Goal: Information Seeking & Learning: Learn about a topic

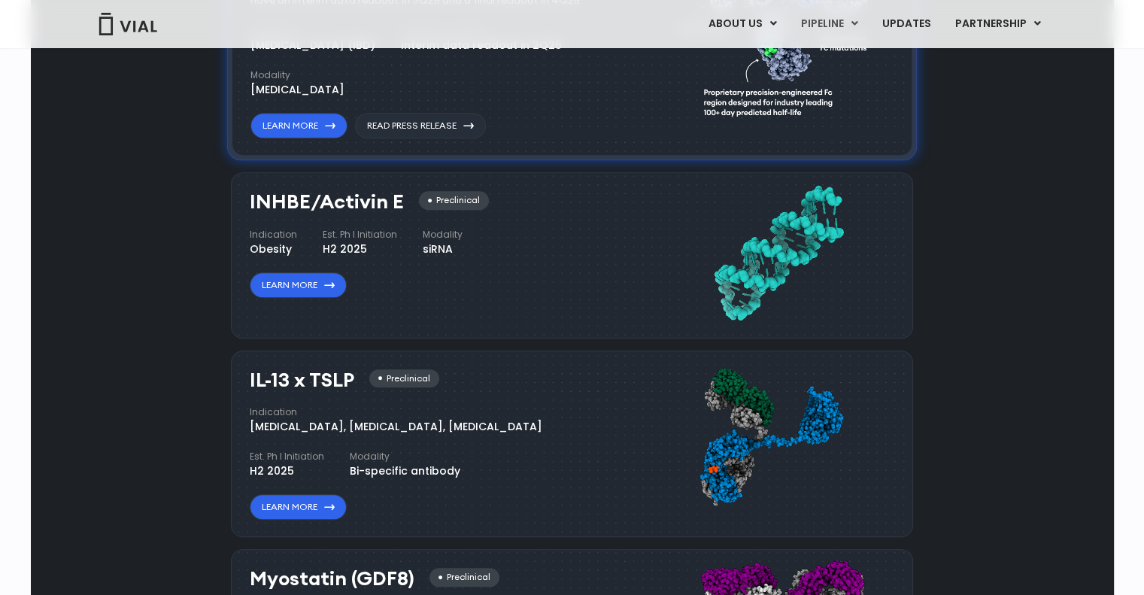
scroll to position [1258, 0]
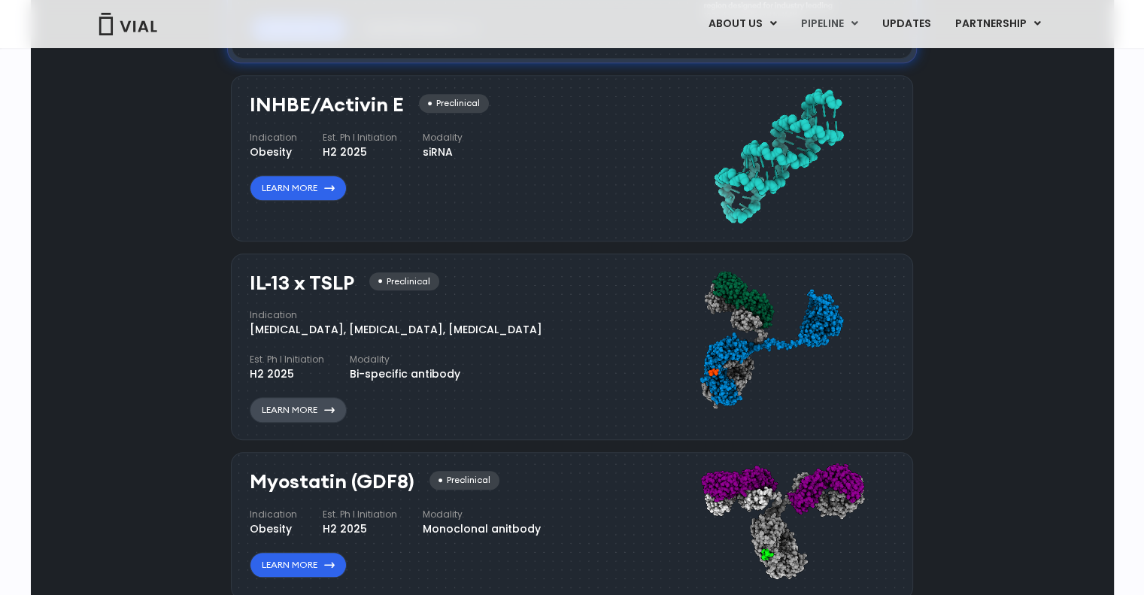
click at [284, 415] on link "Learn More" at bounding box center [298, 410] width 97 height 26
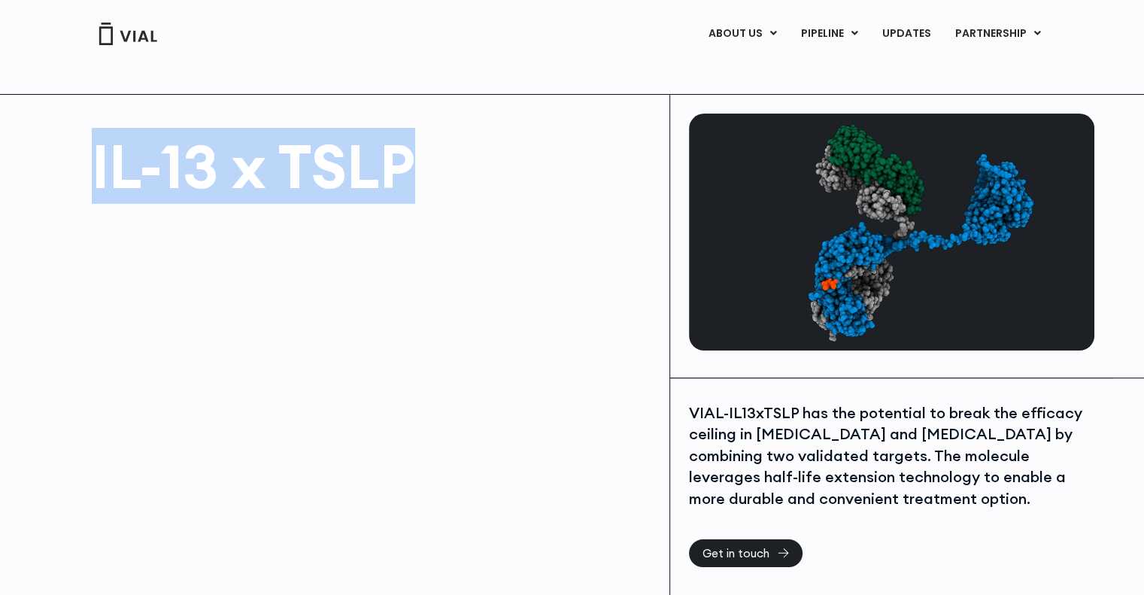
copy h1 "IL-13 x TSLP"
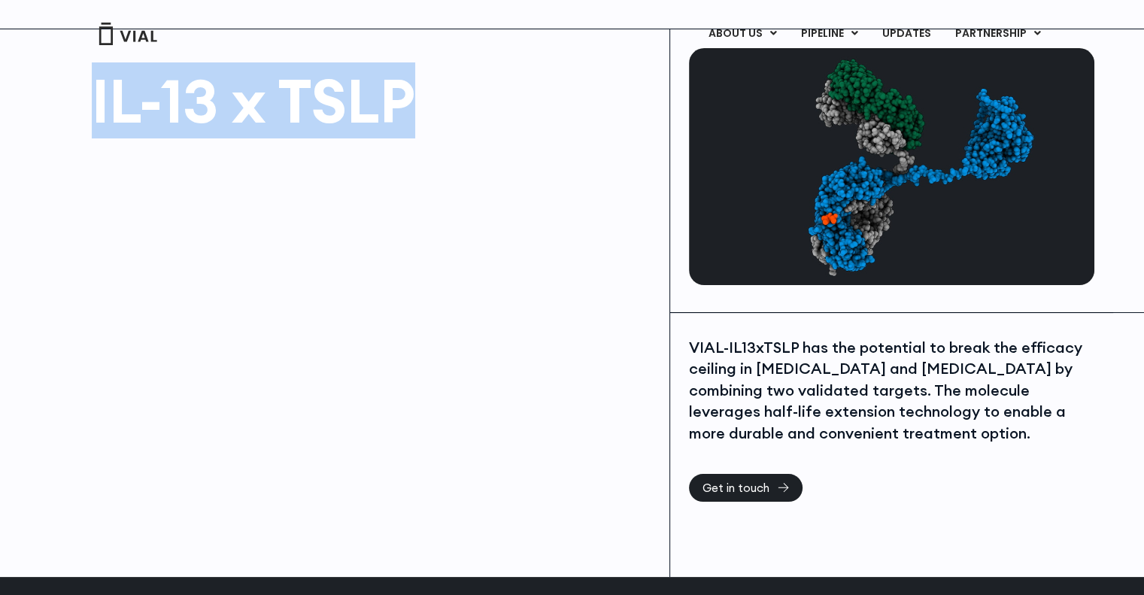
scroll to position [150, 0]
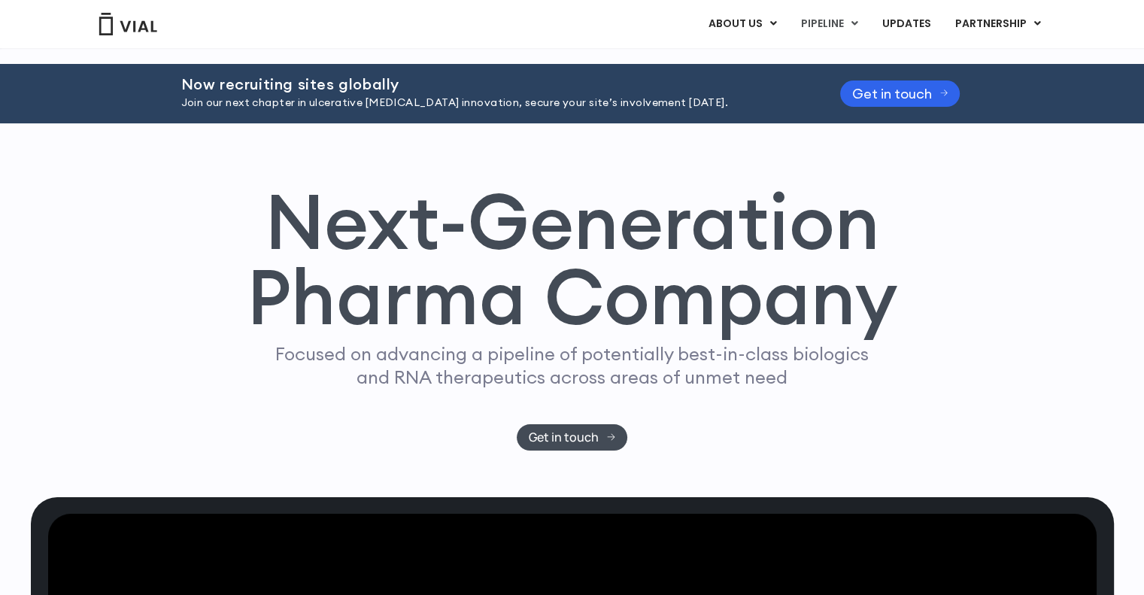
scroll to position [1241, 0]
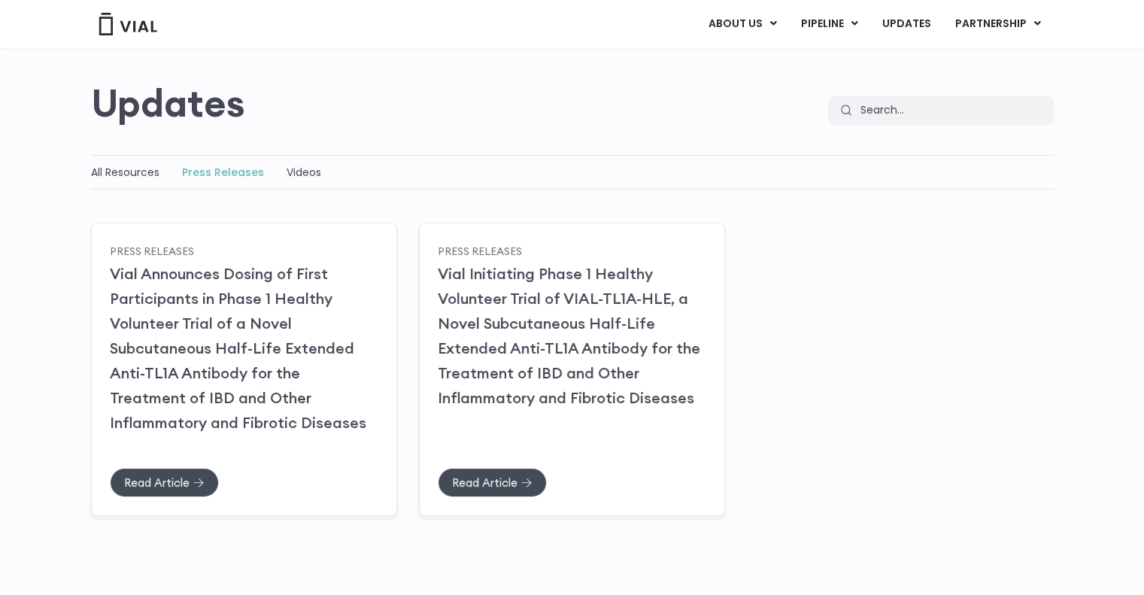
scroll to position [226, 0]
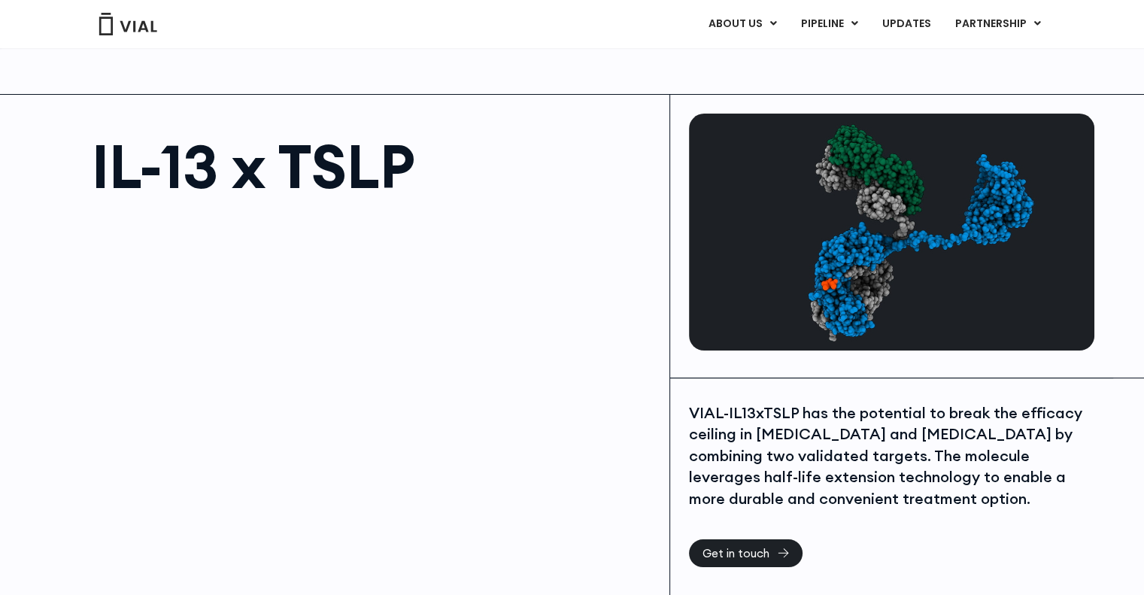
scroll to position [226, 0]
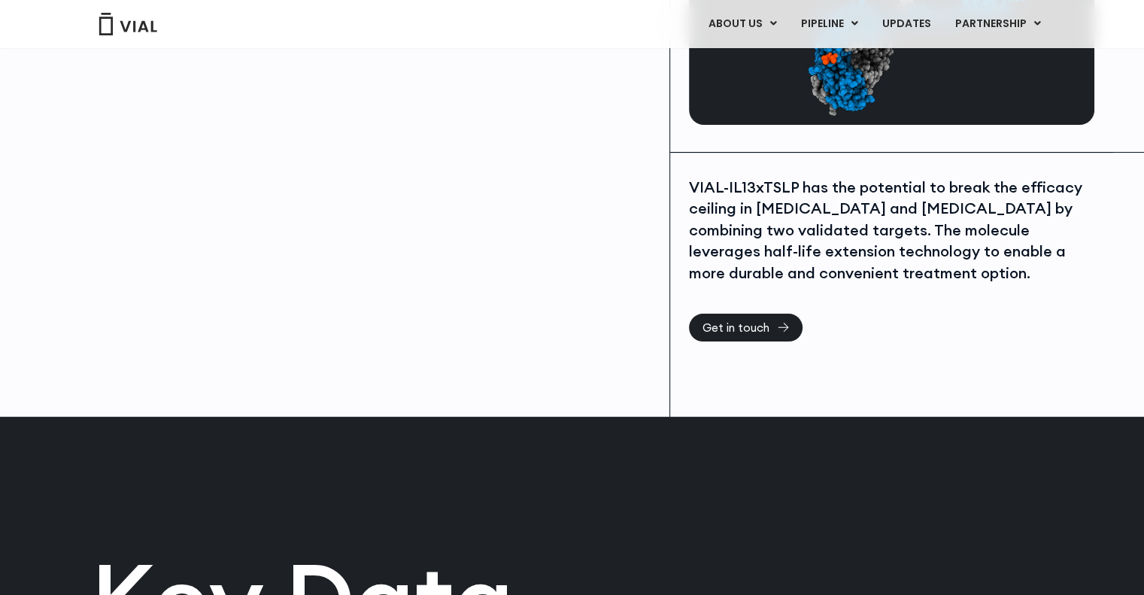
click at [778, 207] on div "VIAL-IL13xTSLP has the potential to break the efficacy ceiling in asthma and at…" at bounding box center [890, 231] width 402 height 108
copy div "asthma"
